Goal: Check status: Check status

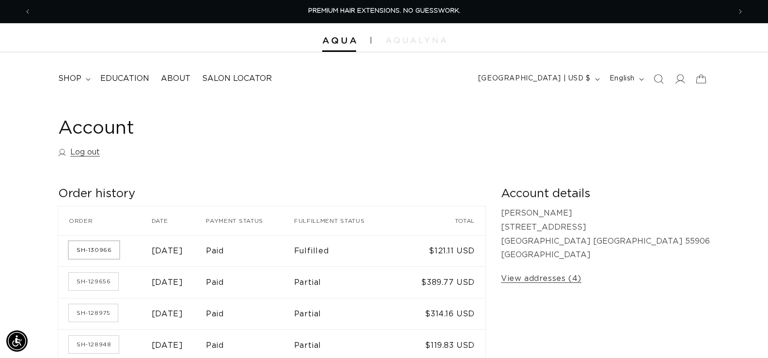
click at [96, 252] on link "SH-130966" at bounding box center [94, 249] width 50 height 17
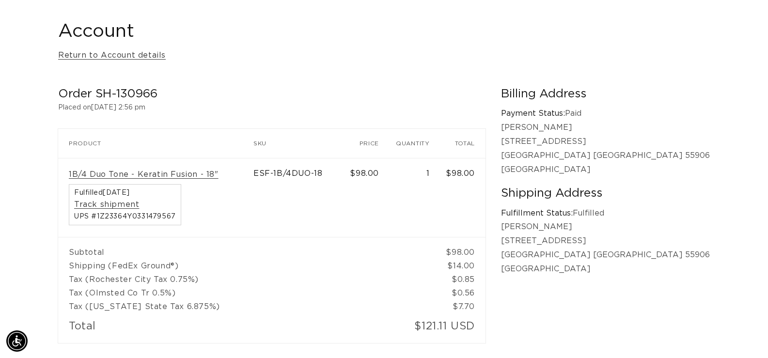
scroll to position [0, 699]
click at [241, 174] on div "1B/4 Duo Tone - Keratin Fusion - 18" Fulfilled October 3, 2025 Track shipment U…" at bounding box center [156, 198] width 174 height 56
click at [112, 140] on th "Product" at bounding box center [155, 143] width 195 height 29
click at [95, 141] on th "Product" at bounding box center [155, 143] width 195 height 29
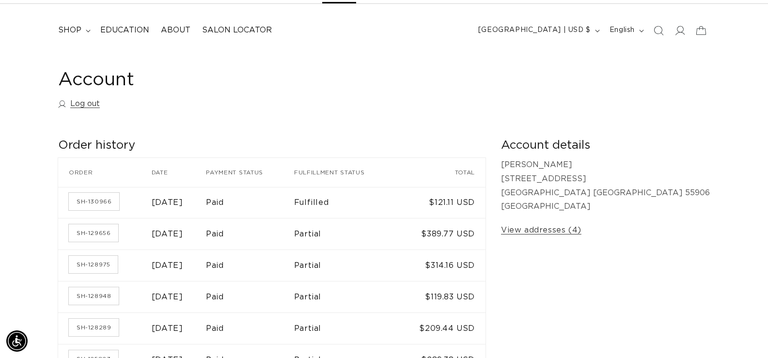
scroll to position [0, 699]
